Goal: Task Accomplishment & Management: Manage account settings

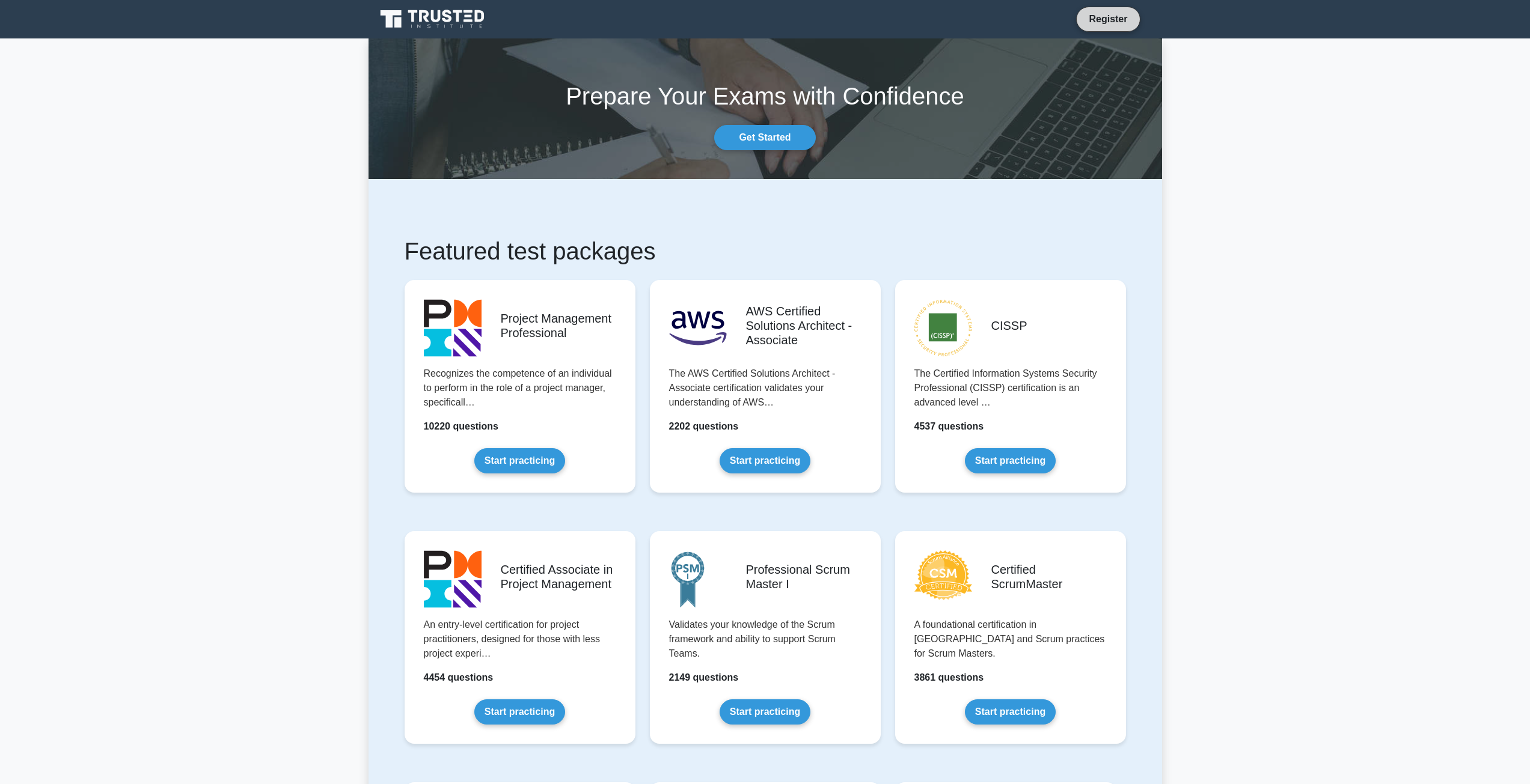
click at [1115, 21] on link "Register" at bounding box center [1108, 19] width 53 height 15
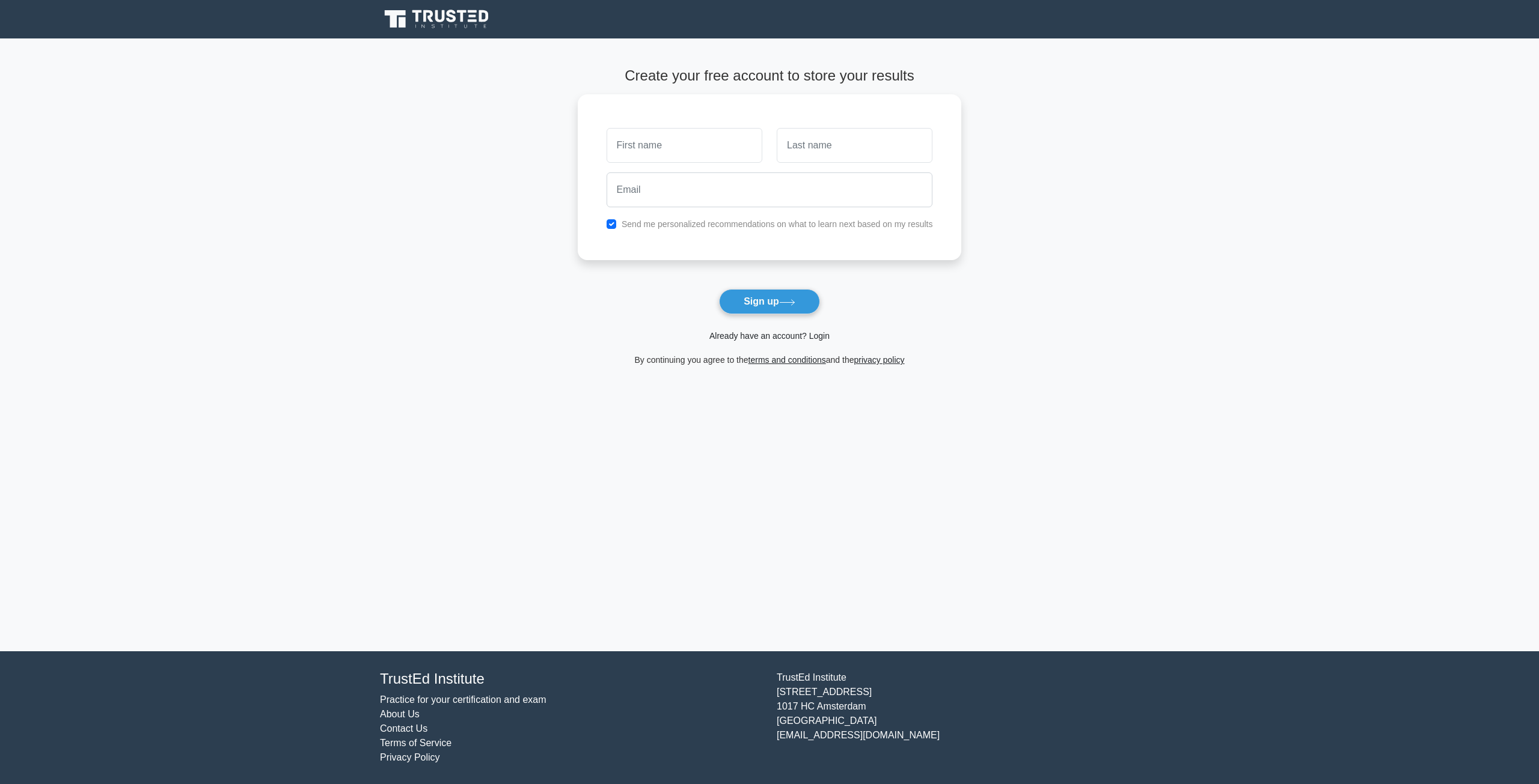
click at [808, 338] on link "Already have an account? Login" at bounding box center [770, 336] width 120 height 10
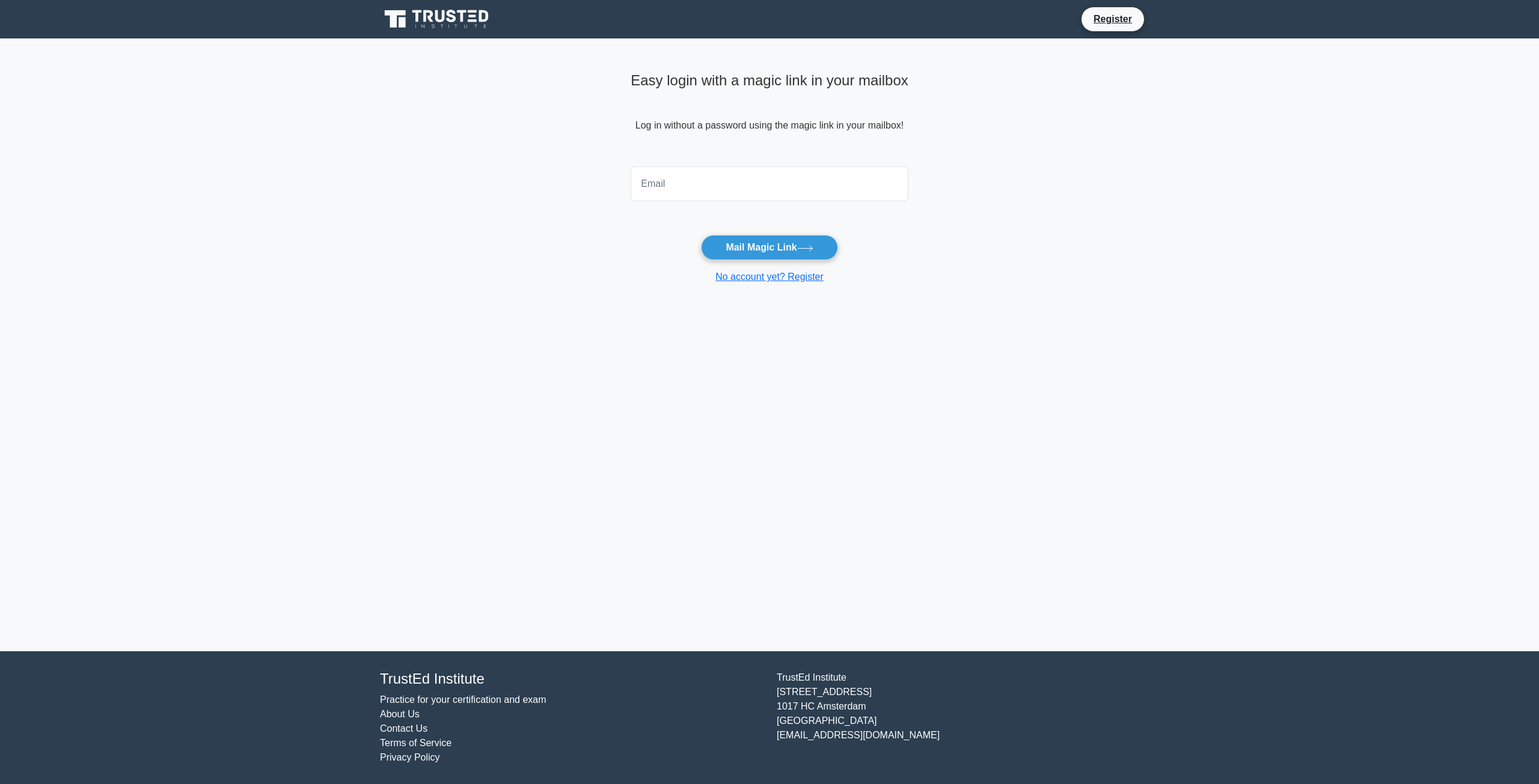
click at [711, 193] on input "email" at bounding box center [770, 184] width 278 height 35
type input "dheis10@gmail.com"
click at [764, 246] on button "Mail Magic Link" at bounding box center [770, 247] width 137 height 25
